Goal: Information Seeking & Learning: Learn about a topic

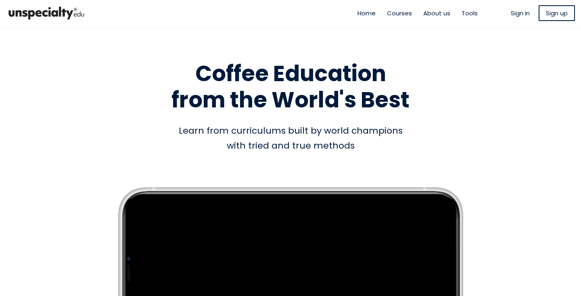
click at [511, 14] on span "Sign in" at bounding box center [520, 12] width 19 height 9
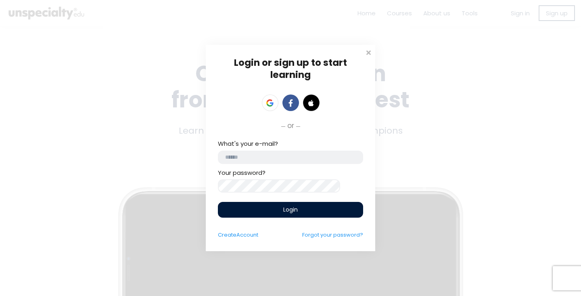
click at [289, 152] on input "email" at bounding box center [290, 156] width 145 height 13
type input "**********"
click at [286, 209] on span "Login" at bounding box center [290, 209] width 15 height 8
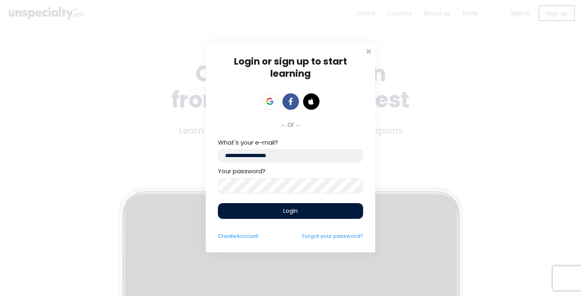
click at [301, 209] on div "Login" at bounding box center [290, 211] width 145 height 16
click at [318, 211] on div "Login" at bounding box center [290, 211] width 145 height 16
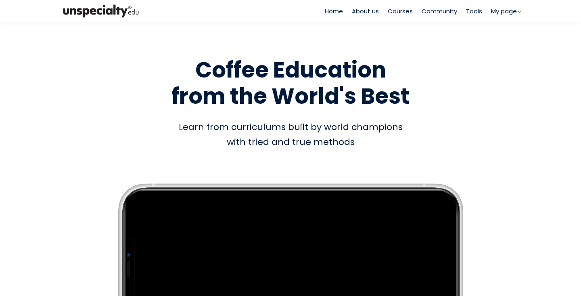
click at [396, 8] on span "Courses" at bounding box center [400, 10] width 25 height 9
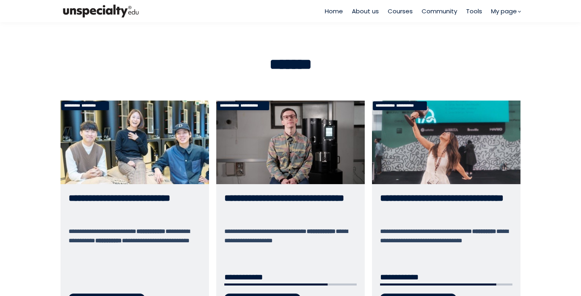
click at [301, 127] on link "**********" at bounding box center [290, 208] width 148 height 216
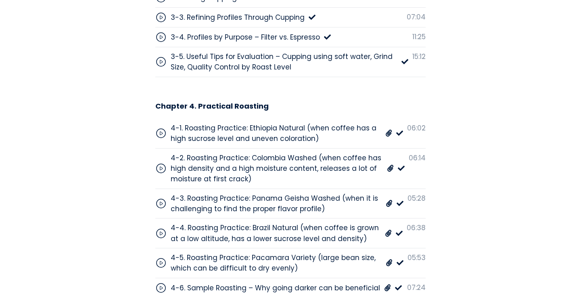
scroll to position [2902, 0]
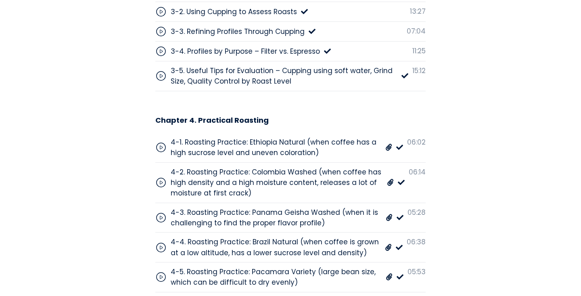
click at [175, 137] on div "4-1. Roasting Practice: Ethiopia Natural (when coffee has a high sucrose level …" at bounding box center [276, 147] width 211 height 21
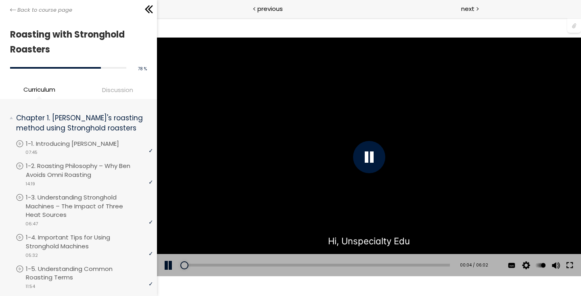
click at [572, 264] on button at bounding box center [569, 265] width 15 height 23
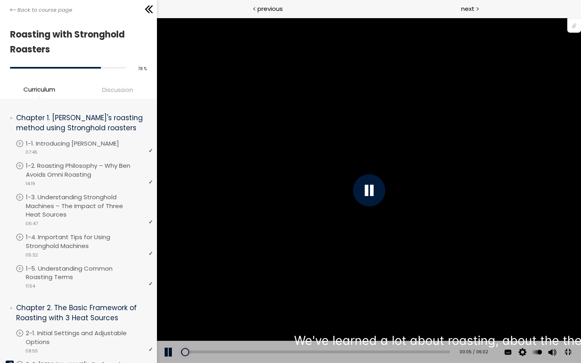
click at [581, 108] on div "You can download the roast profile image by clicking the 📎 above. * Amount of g…" at bounding box center [368, 190] width 581 height 327
click at [581, 195] on div "You can download the roast profile image by clicking the 📎 above. * Amount of g…" at bounding box center [368, 190] width 581 height 327
drag, startPoint x: 709, startPoint y: 333, endPoint x: 708, endPoint y: 299, distance: 34.3
click at [581, 295] on div "The video is loading... Click for sound @keyframes VOLUME_SMALL_WAVE_FLASH { 0%…" at bounding box center [369, 190] width 424 height 345
click at [573, 263] on div "You can download the roast profile image by clicking the 📎 above. * Amount of g…" at bounding box center [368, 190] width 581 height 327
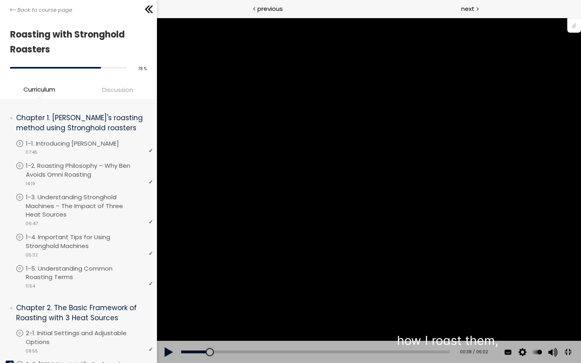
click at [573, 263] on div "You can download the roast profile image by clicking the 📎 above. * Amount of g…" at bounding box center [368, 190] width 581 height 327
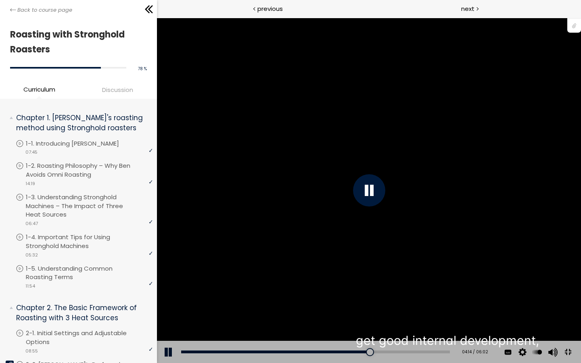
click at [573, 263] on div "You can download the roast profile image by clicking the 📎 above. * Amount of g…" at bounding box center [368, 190] width 581 height 327
